Goal: Information Seeking & Learning: Find contact information

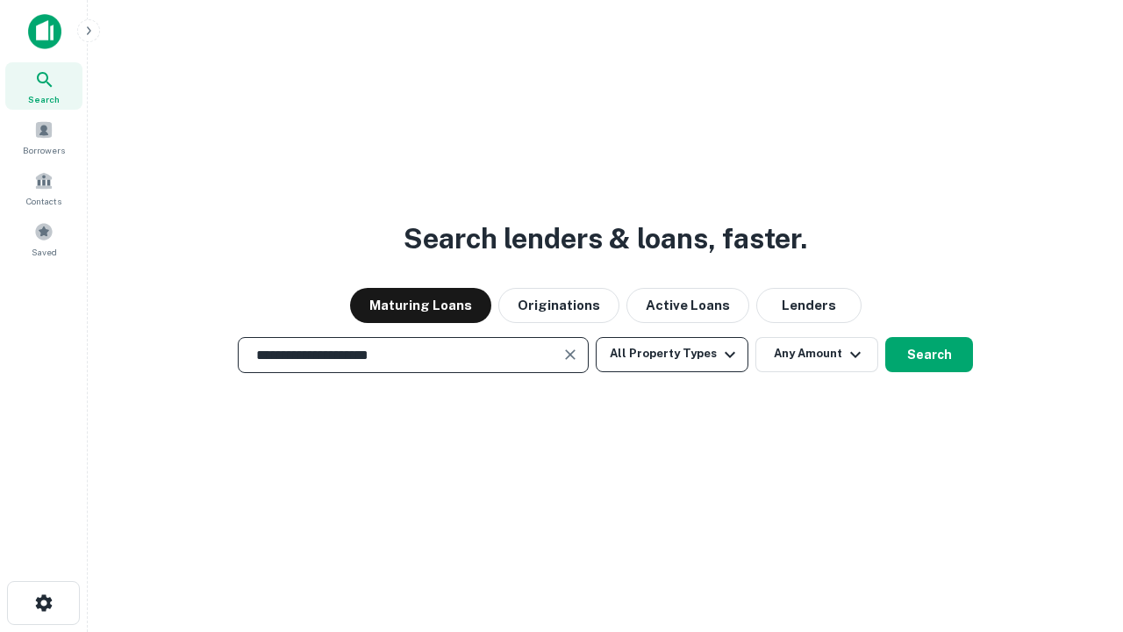
type input "**********"
click at [672, 353] on button "All Property Types" at bounding box center [672, 354] width 153 height 35
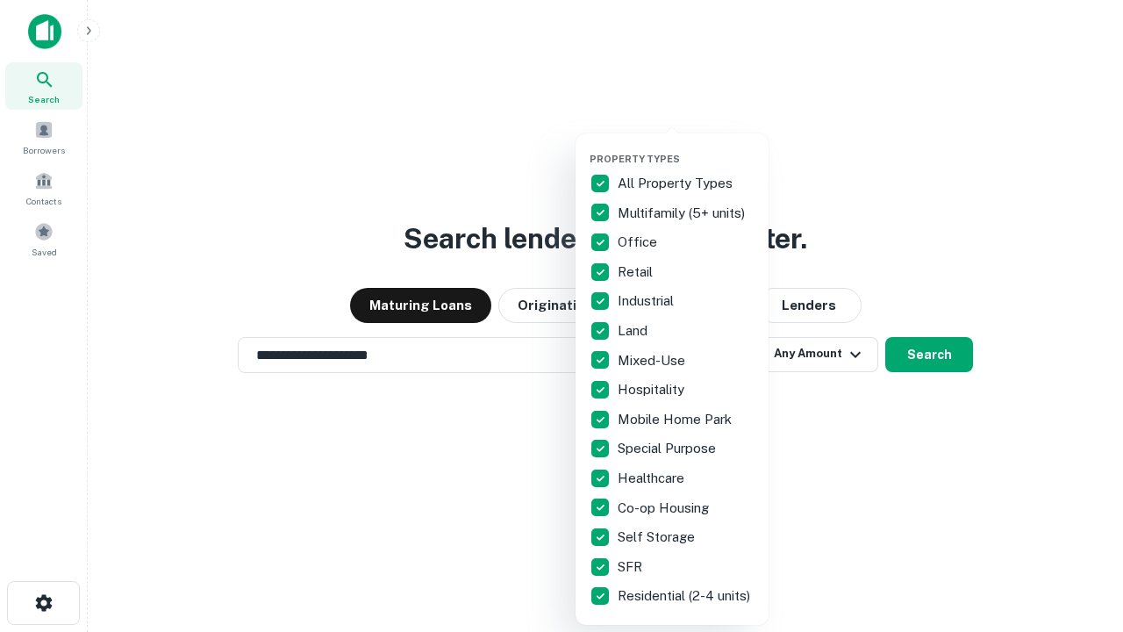
click at [686, 147] on button "button" at bounding box center [685, 147] width 193 height 1
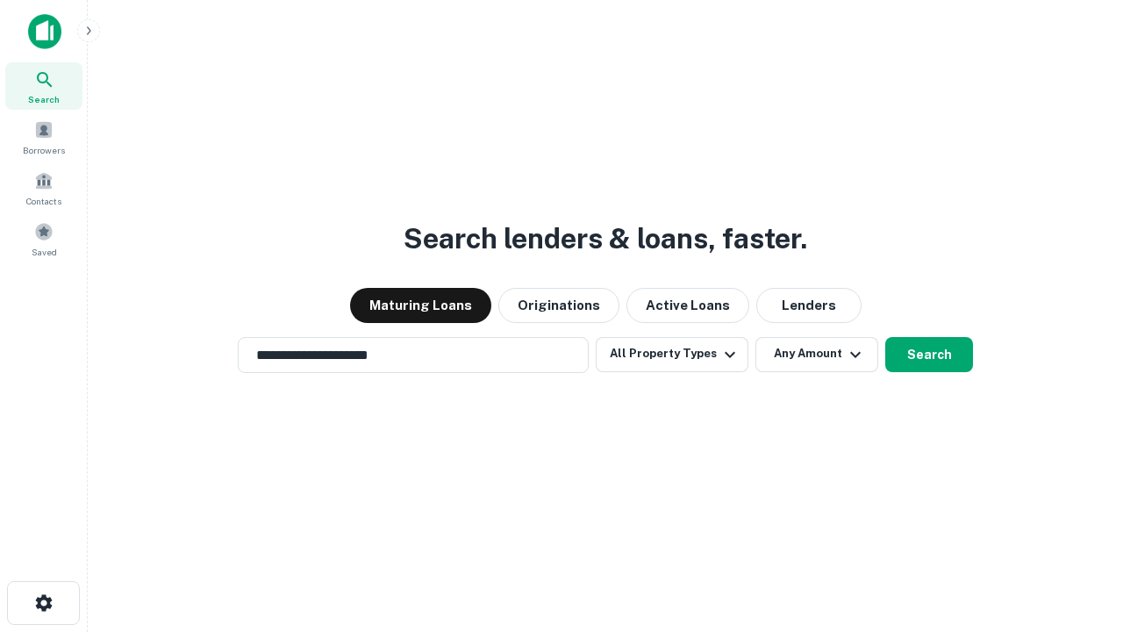
scroll to position [27, 0]
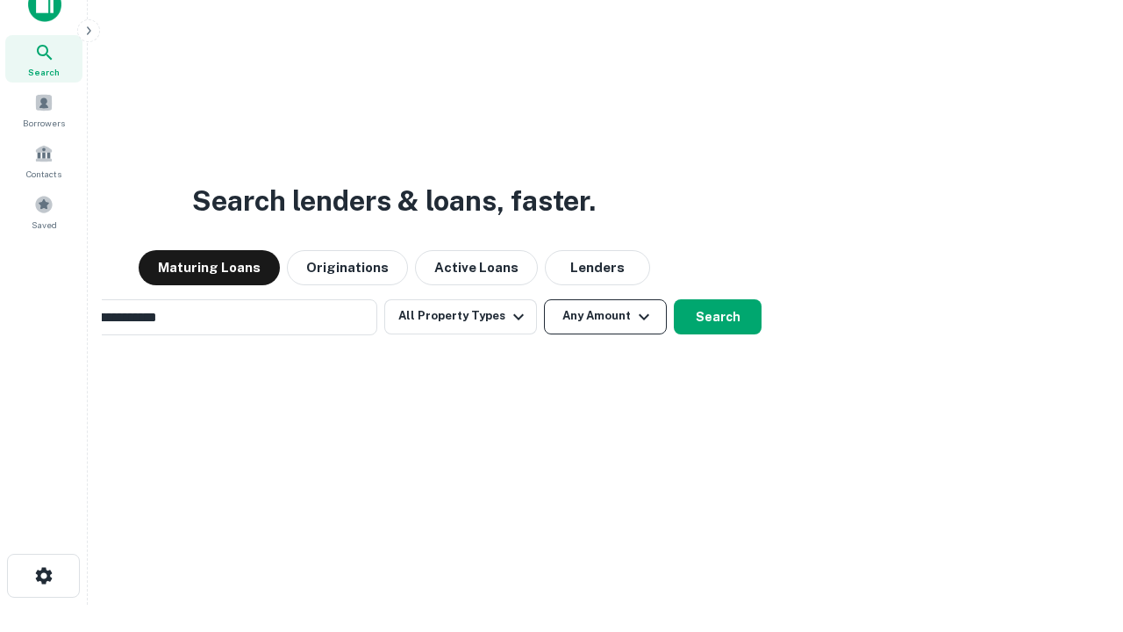
click at [544, 299] on button "Any Amount" at bounding box center [605, 316] width 123 height 35
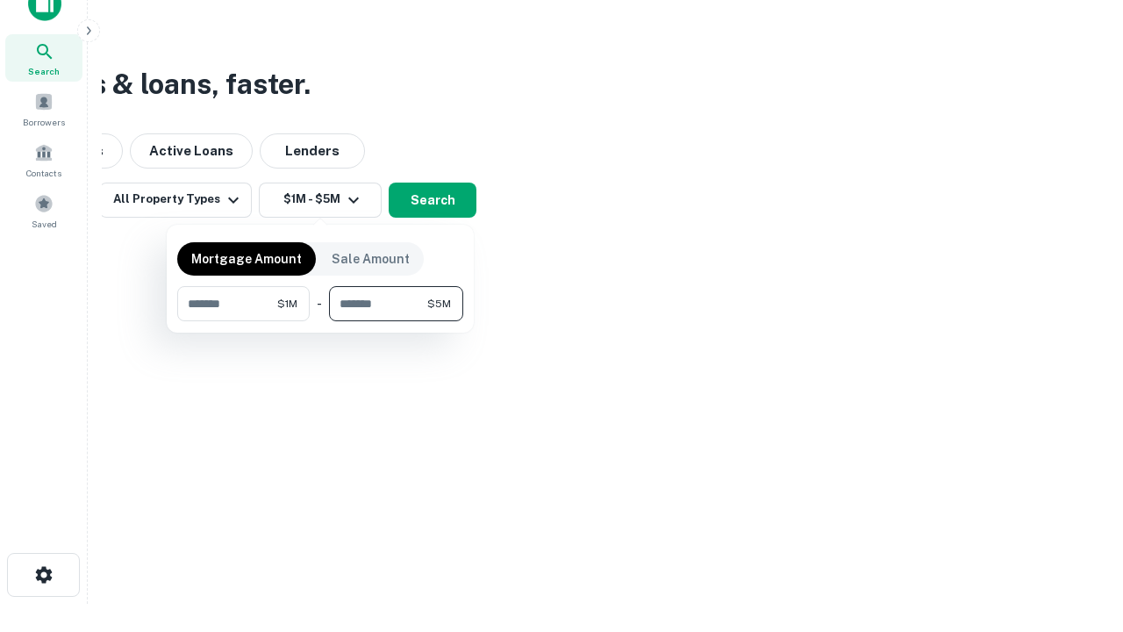
type input "*******"
click at [320, 321] on button "button" at bounding box center [320, 321] width 286 height 1
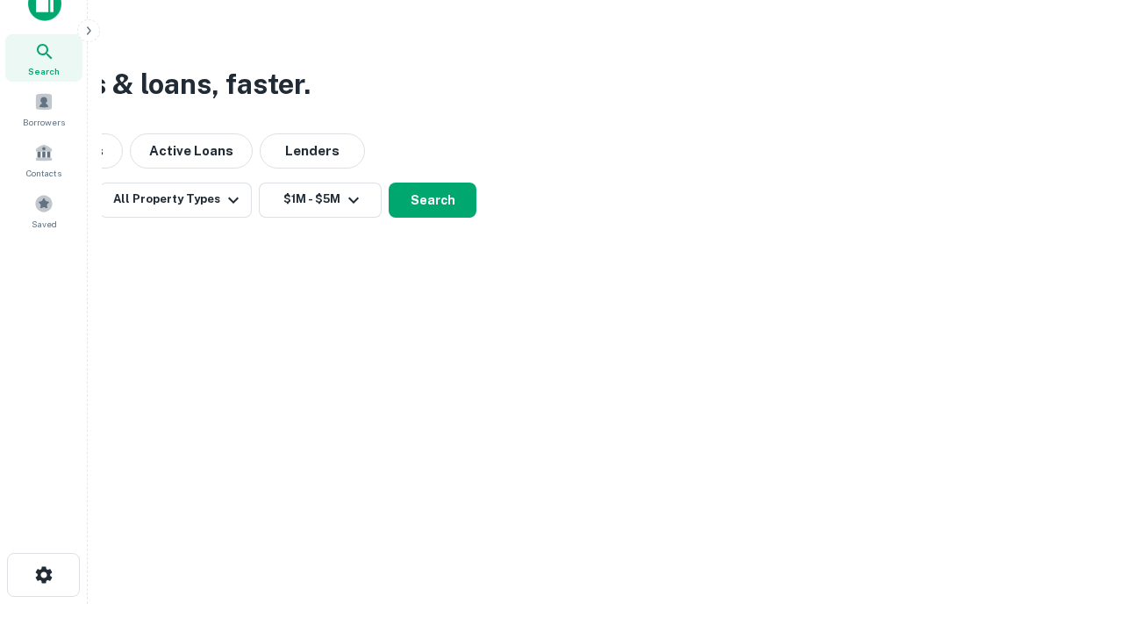
scroll to position [27, 0]
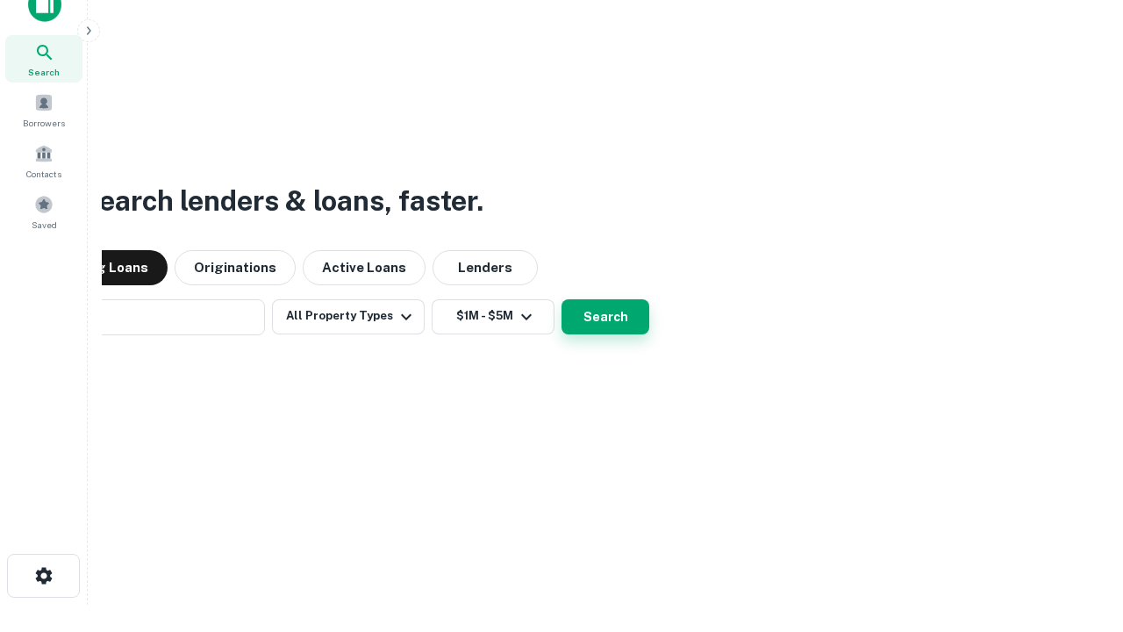
click at [561, 299] on button "Search" at bounding box center [605, 316] width 88 height 35
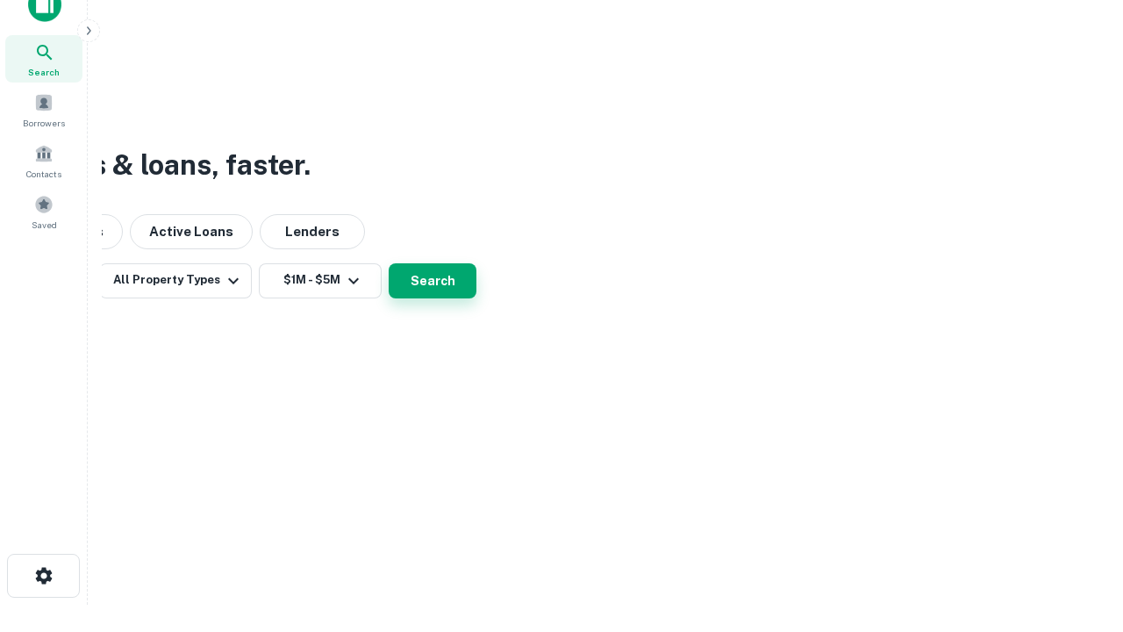
scroll to position [28, 0]
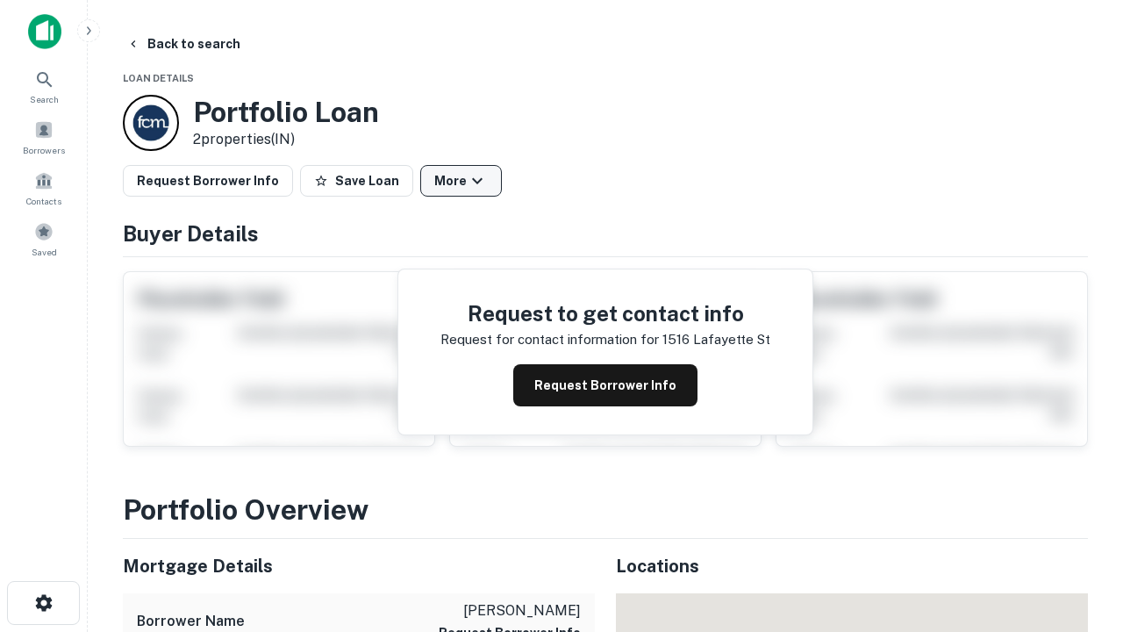
click at [460, 181] on button "More" at bounding box center [461, 181] width 82 height 32
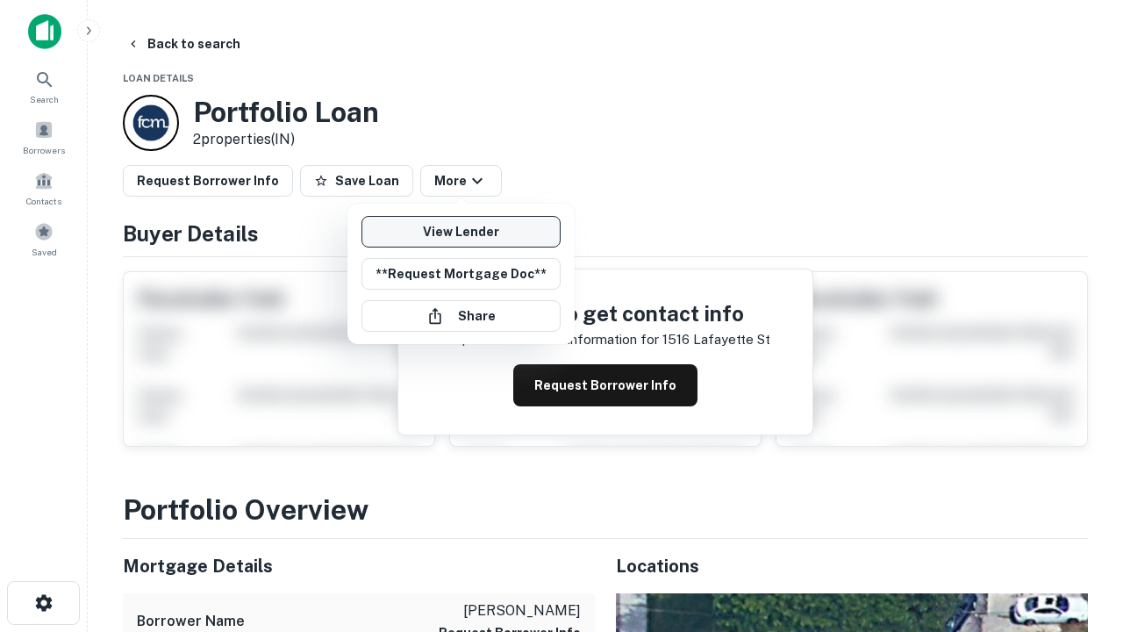
click at [460, 232] on link "View Lender" at bounding box center [460, 232] width 199 height 32
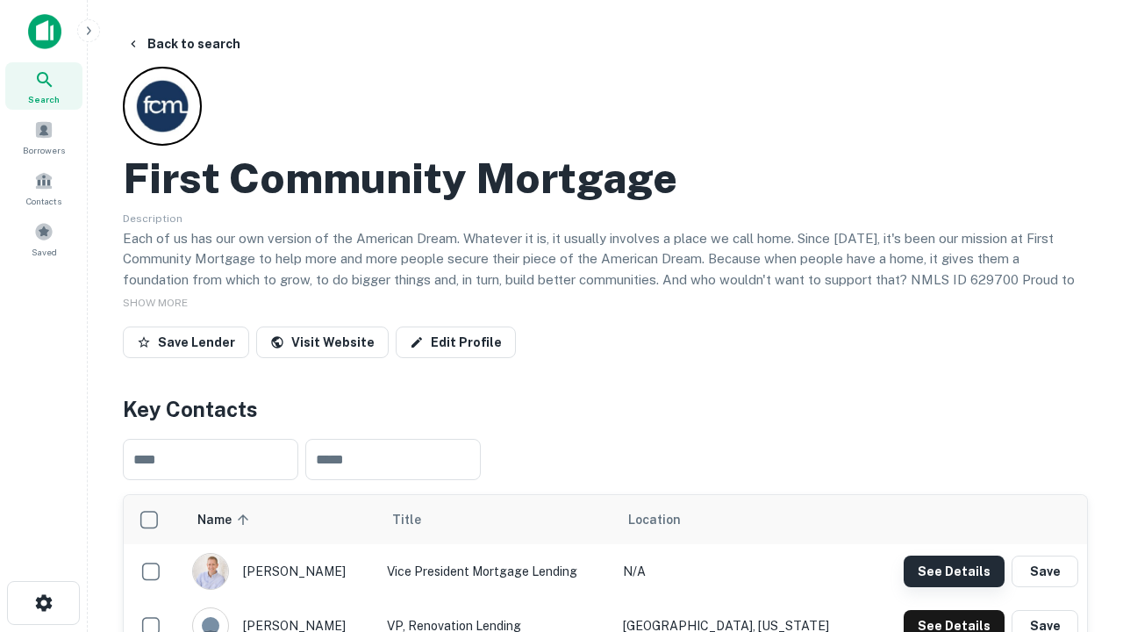
click at [953, 570] on button "See Details" at bounding box center [953, 571] width 101 height 32
click at [43, 603] on icon "button" at bounding box center [43, 602] width 21 height 21
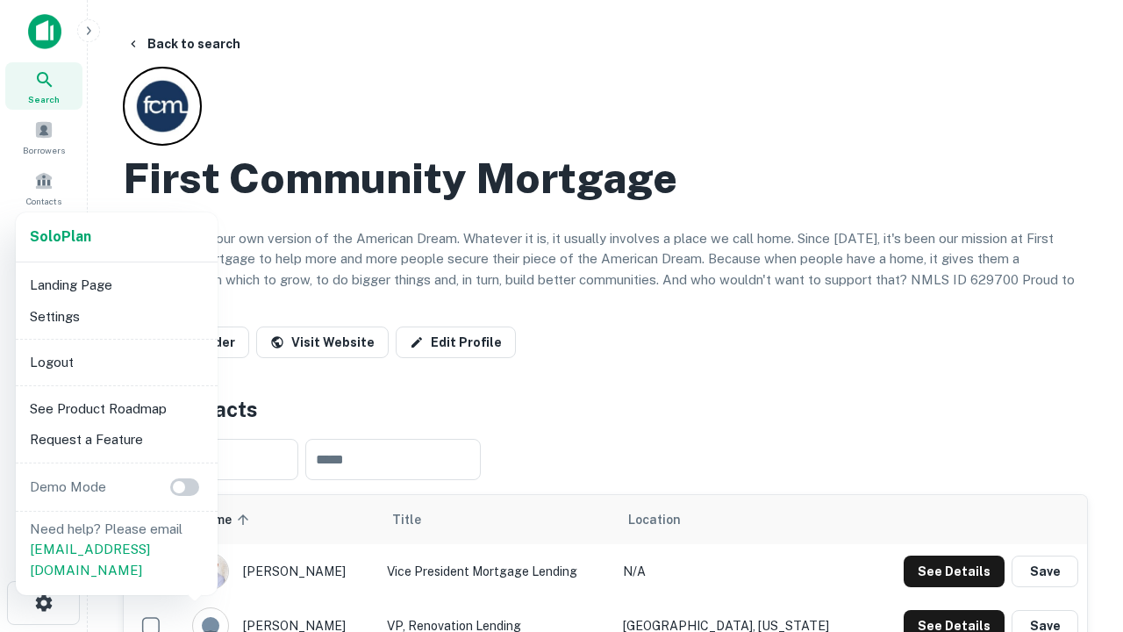
click at [116, 361] on li "Logout" at bounding box center [117, 362] width 188 height 32
